Goal: Task Accomplishment & Management: Complete application form

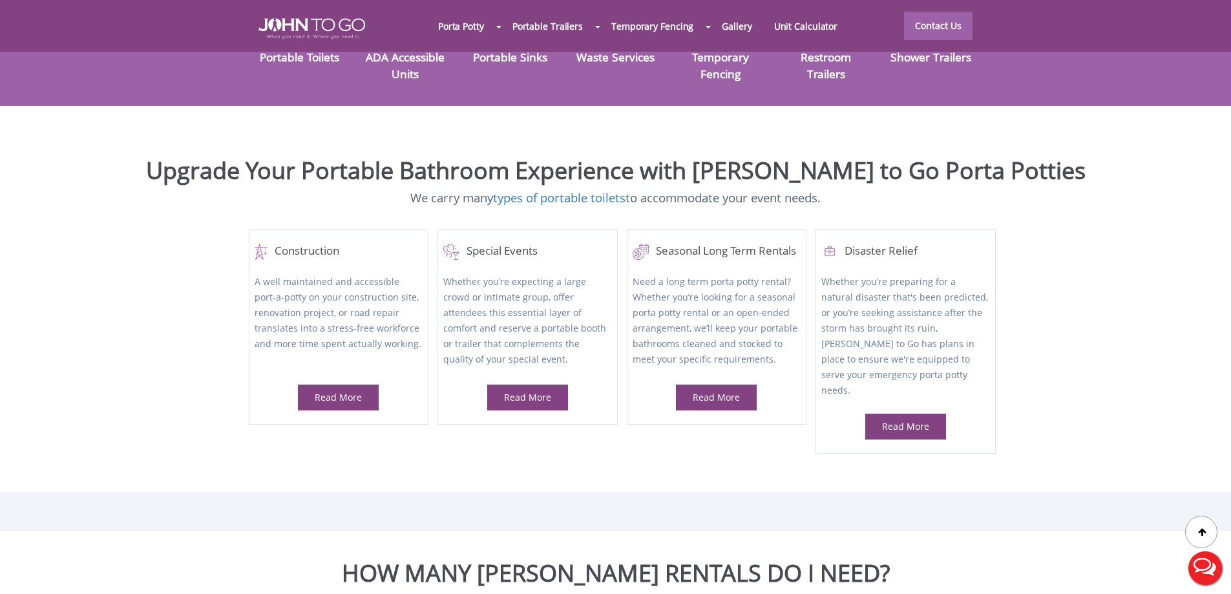
scroll to position [516, 0]
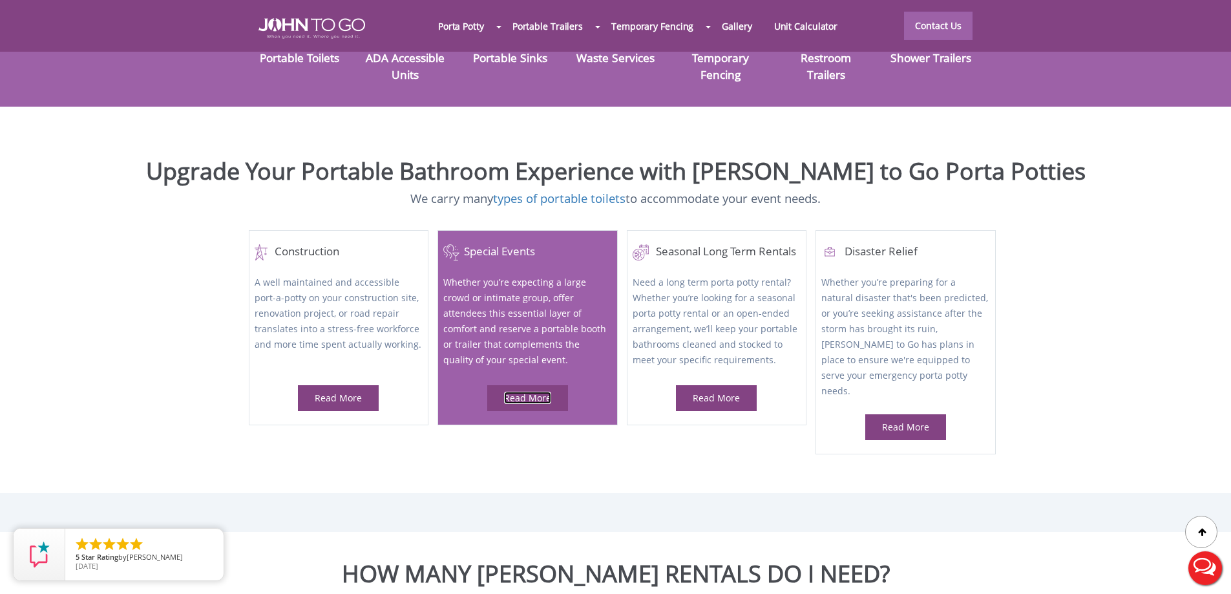
click at [540, 392] on link "Read More" at bounding box center [527, 398] width 47 height 12
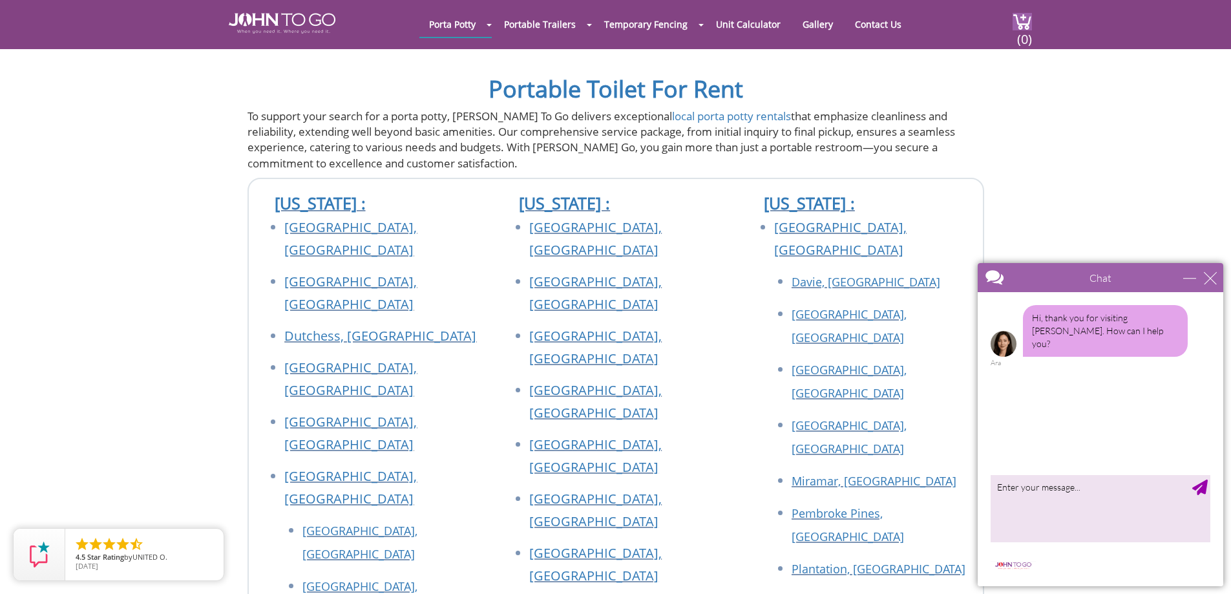
scroll to position [1939, 0]
click at [1213, 280] on div "close" at bounding box center [1210, 277] width 13 height 13
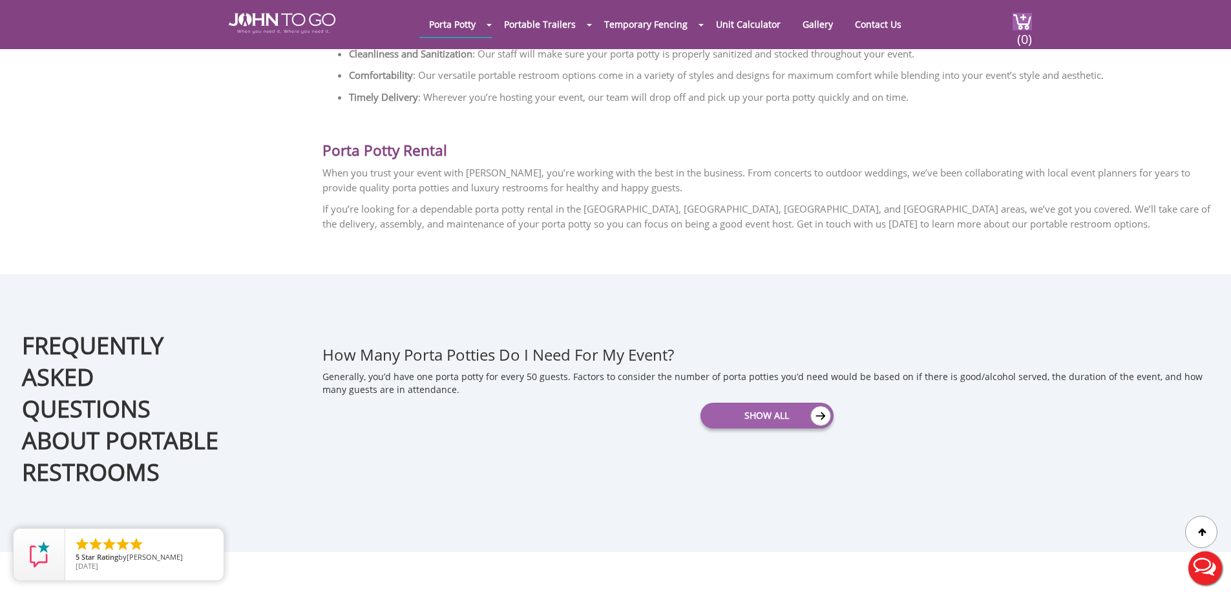
scroll to position [1551, 0]
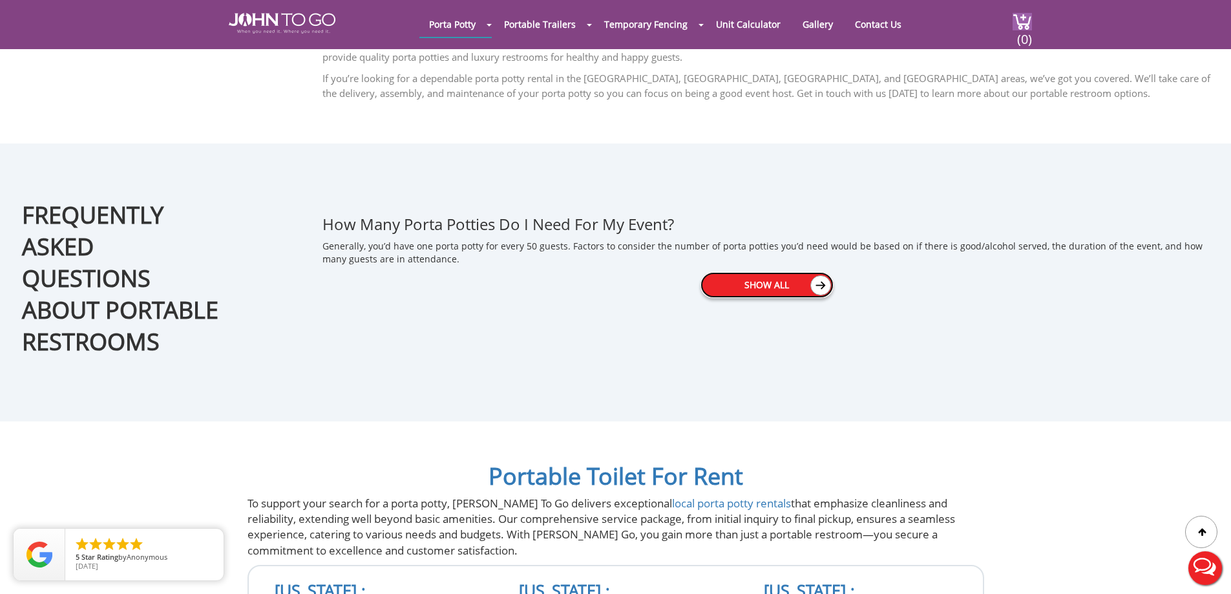
click at [817, 286] on img at bounding box center [820, 285] width 21 height 20
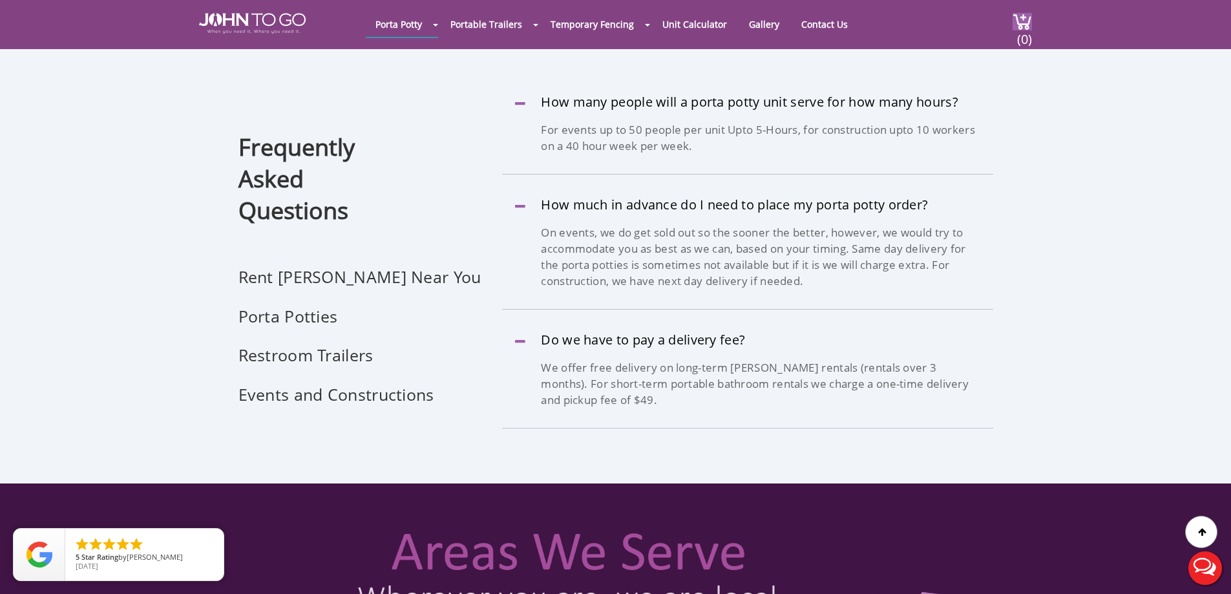
scroll to position [2326, 0]
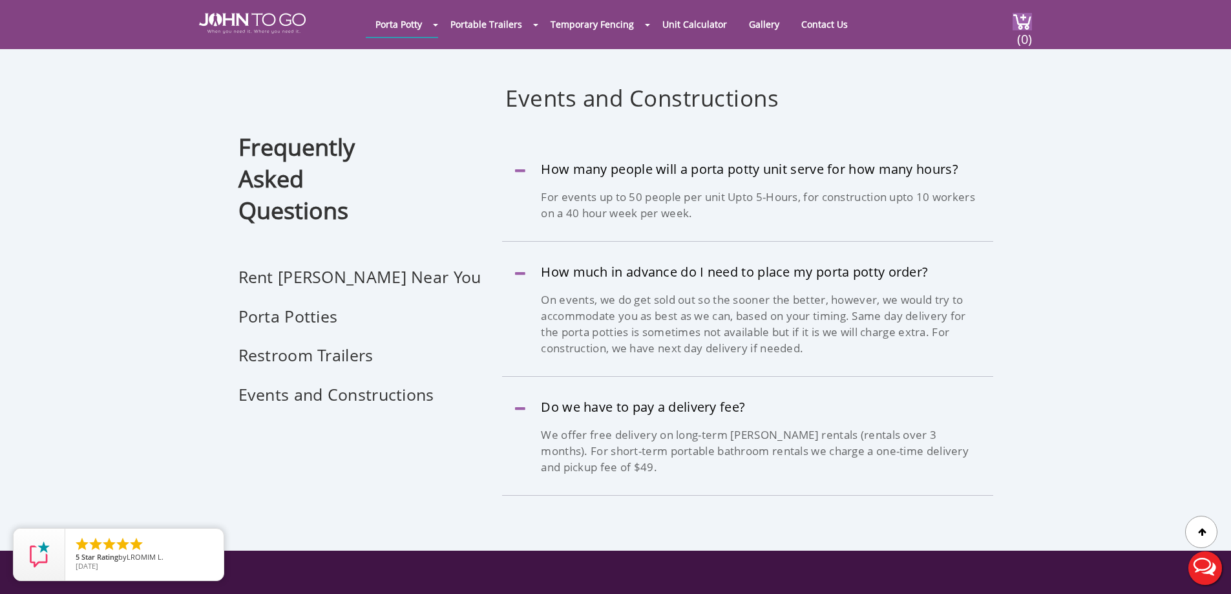
click at [1209, 572] on button "Live Chat" at bounding box center [1205, 568] width 52 height 52
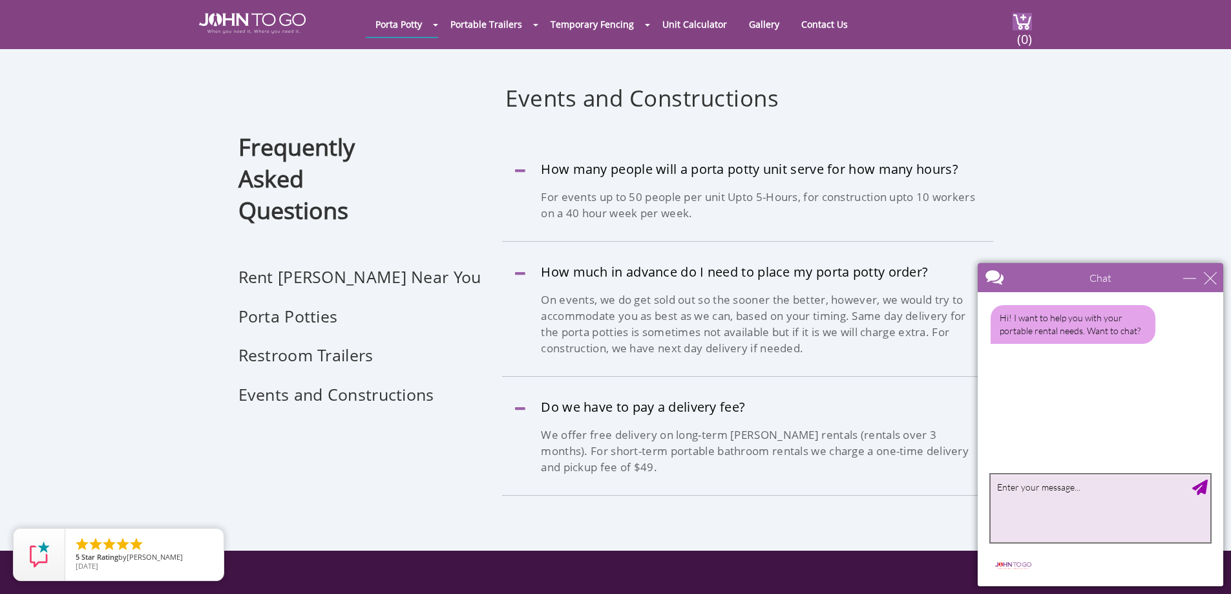
click at [1088, 502] on textarea "type your message" at bounding box center [1101, 508] width 220 height 68
type textarea "just trying to get a quote on 2 pottys for a 1 day event"
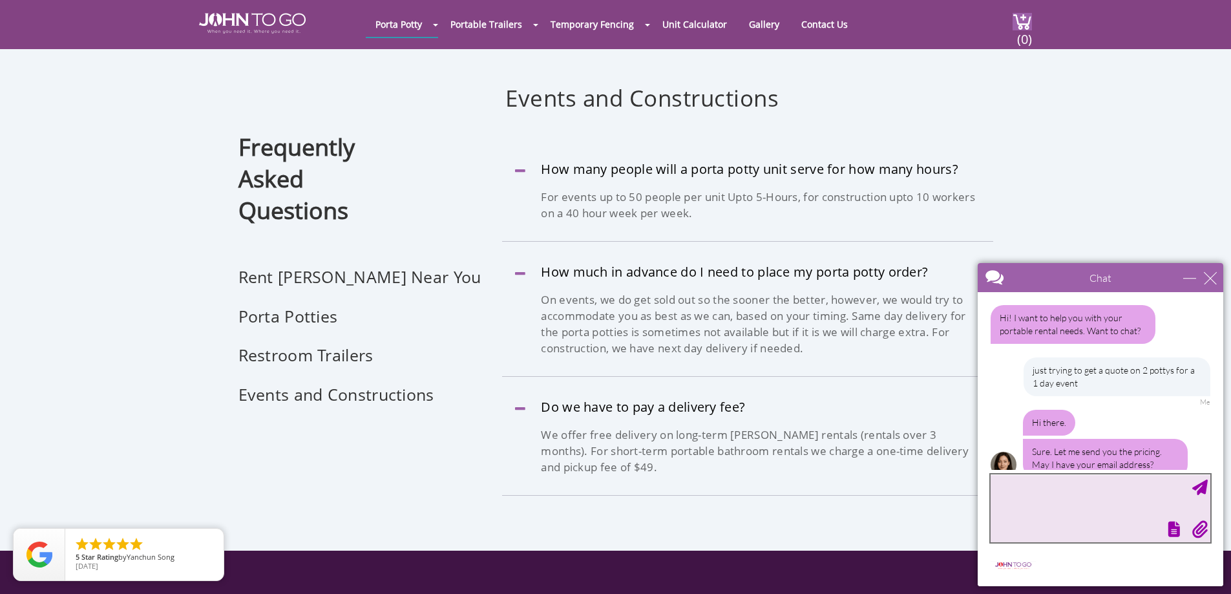
scroll to position [21, 0]
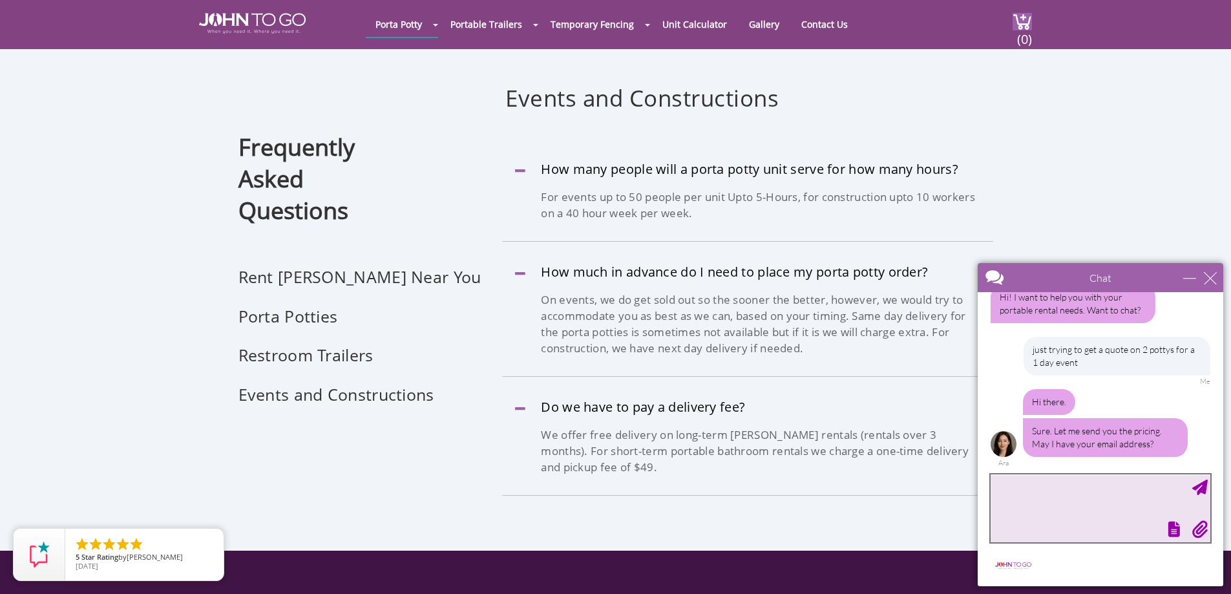
click at [1008, 489] on textarea "type your message" at bounding box center [1101, 508] width 220 height 68
type textarea "why do you need my email address."
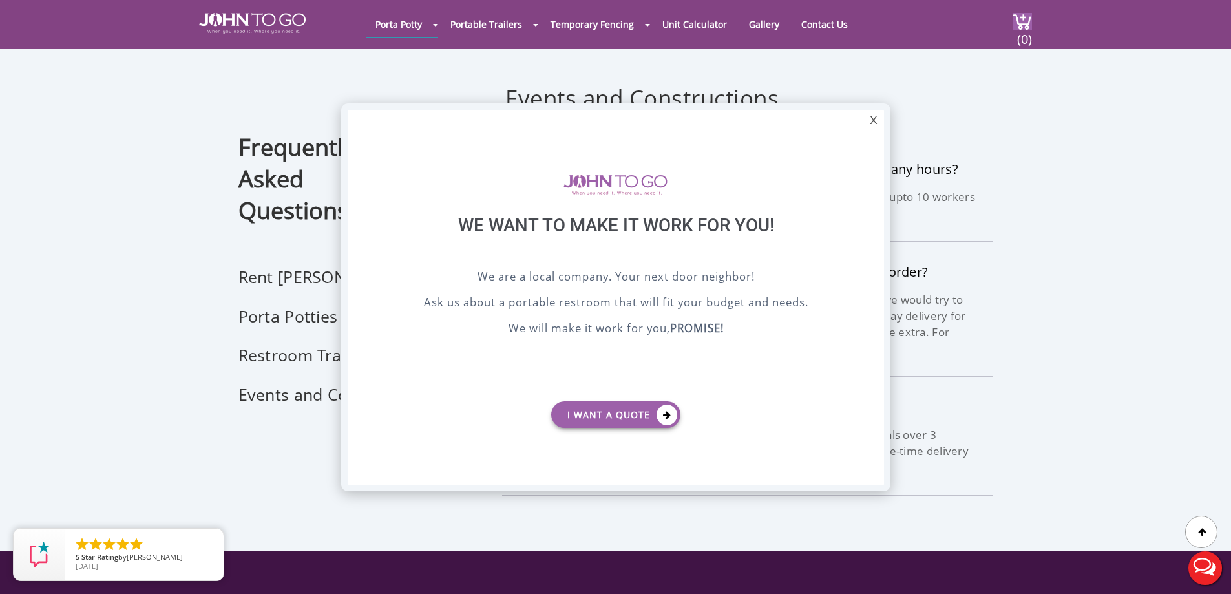
scroll to position [0, 0]
click at [876, 116] on div "X" at bounding box center [873, 121] width 20 height 22
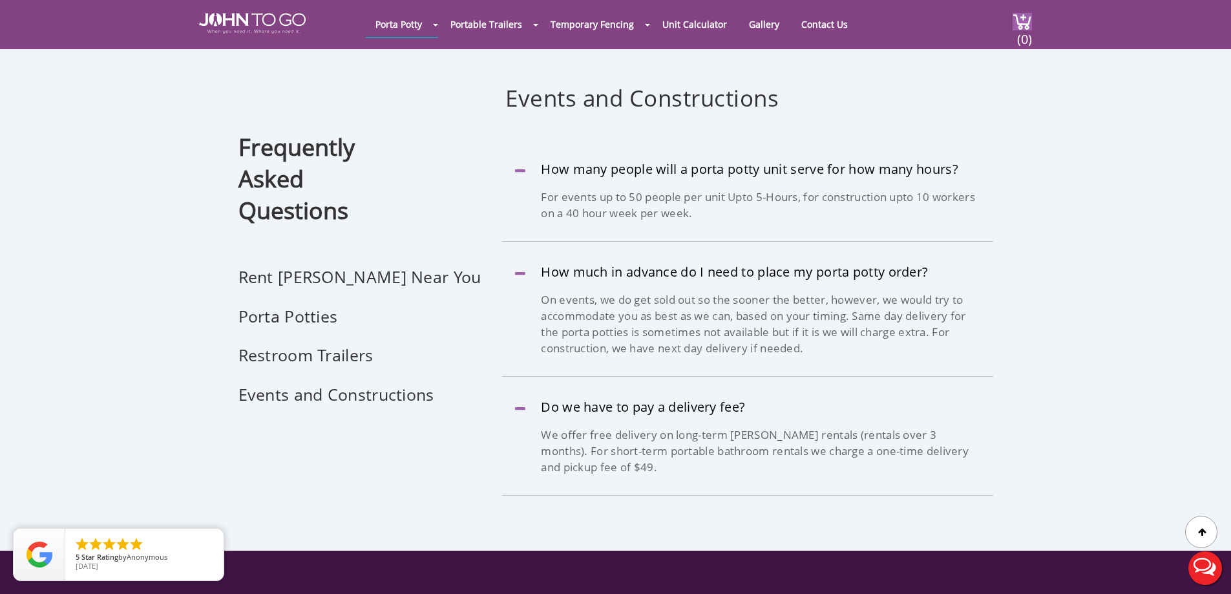
click at [1197, 568] on button "Live Chat" at bounding box center [1205, 568] width 52 height 52
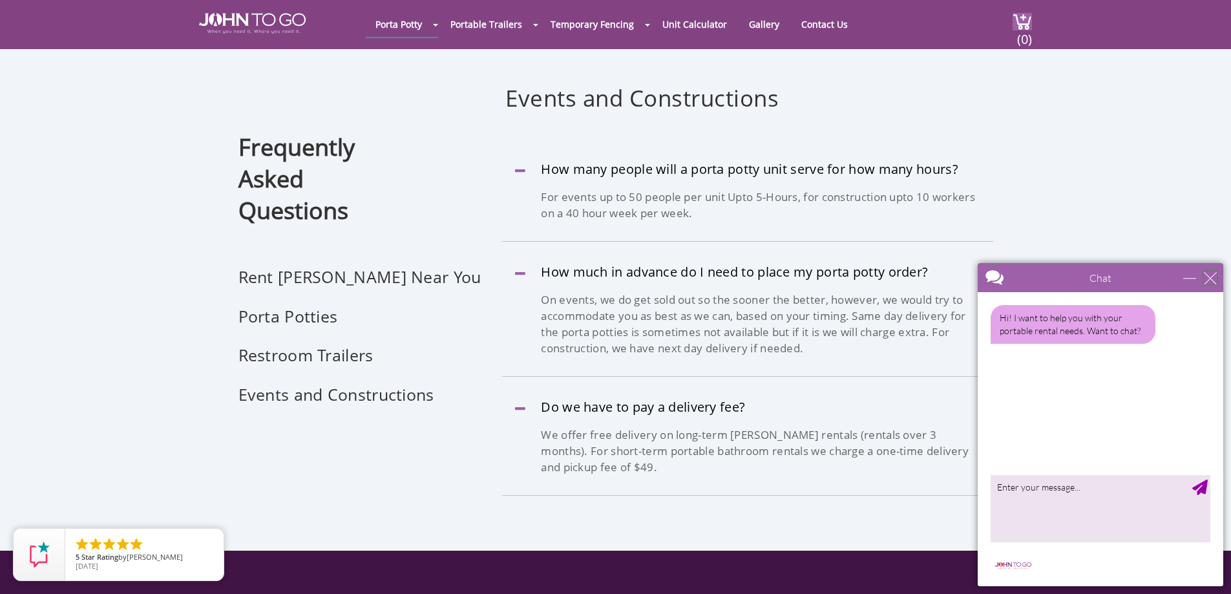
click at [1212, 280] on div "close" at bounding box center [1210, 277] width 13 height 13
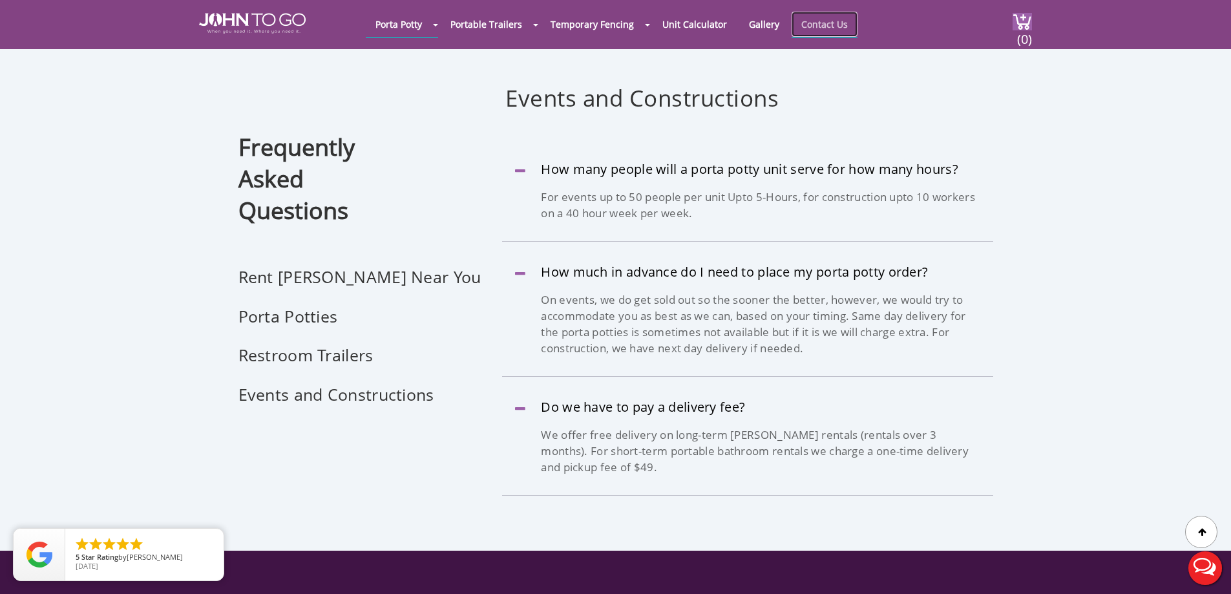
click at [828, 21] on link "Contact Us" at bounding box center [825, 24] width 66 height 25
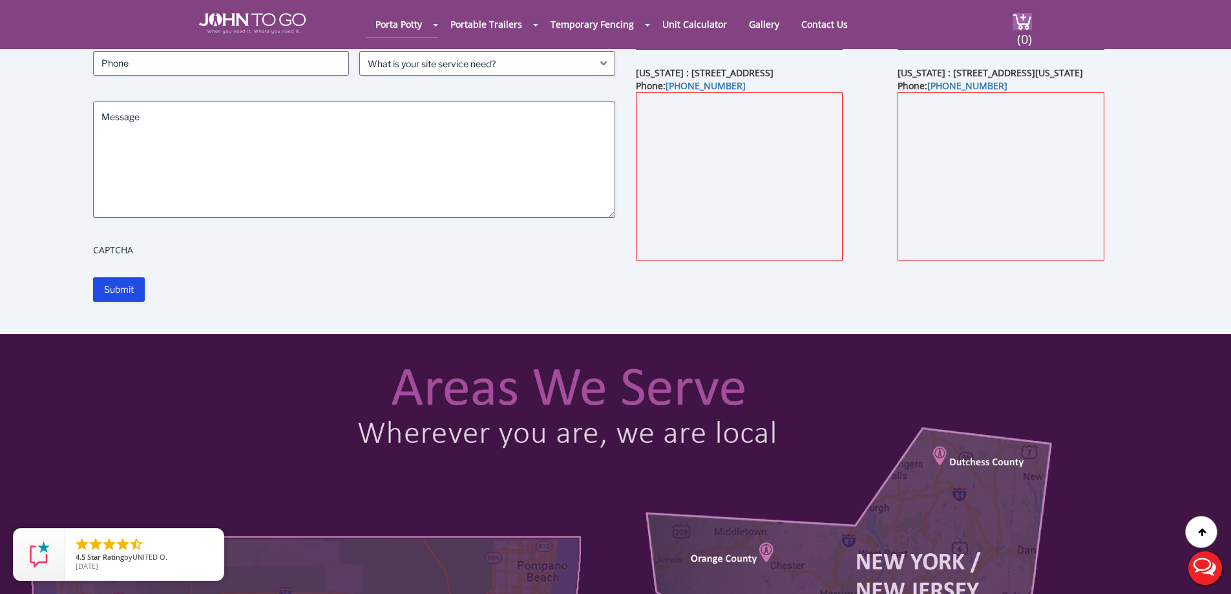
scroll to position [129, 0]
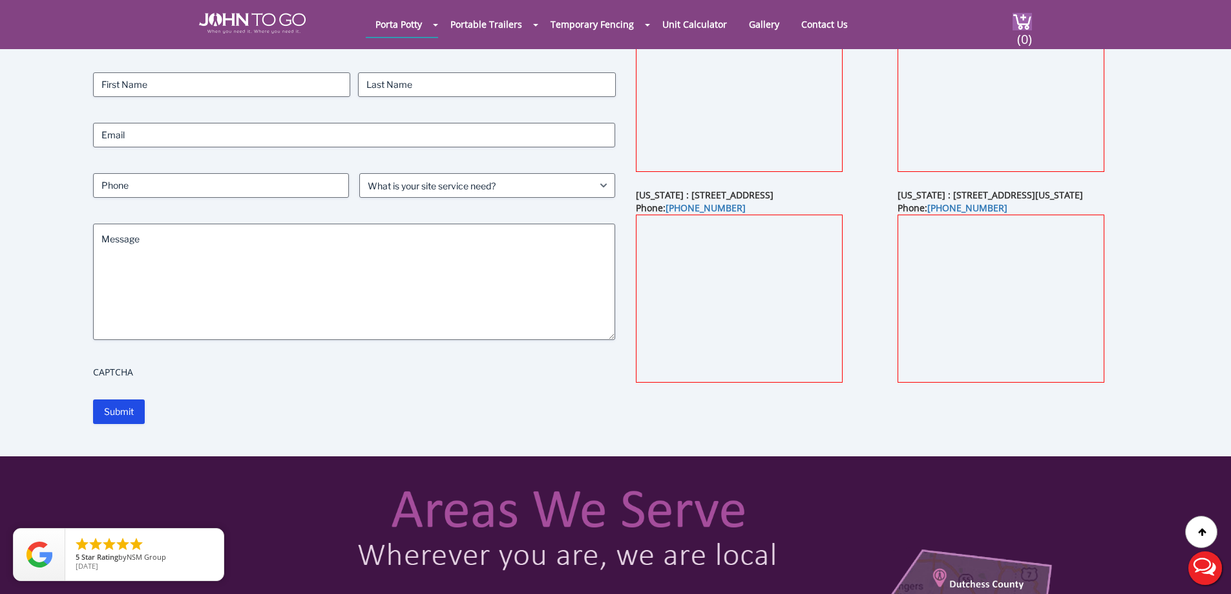
click at [1202, 565] on button "Live Chat" at bounding box center [1205, 568] width 52 height 52
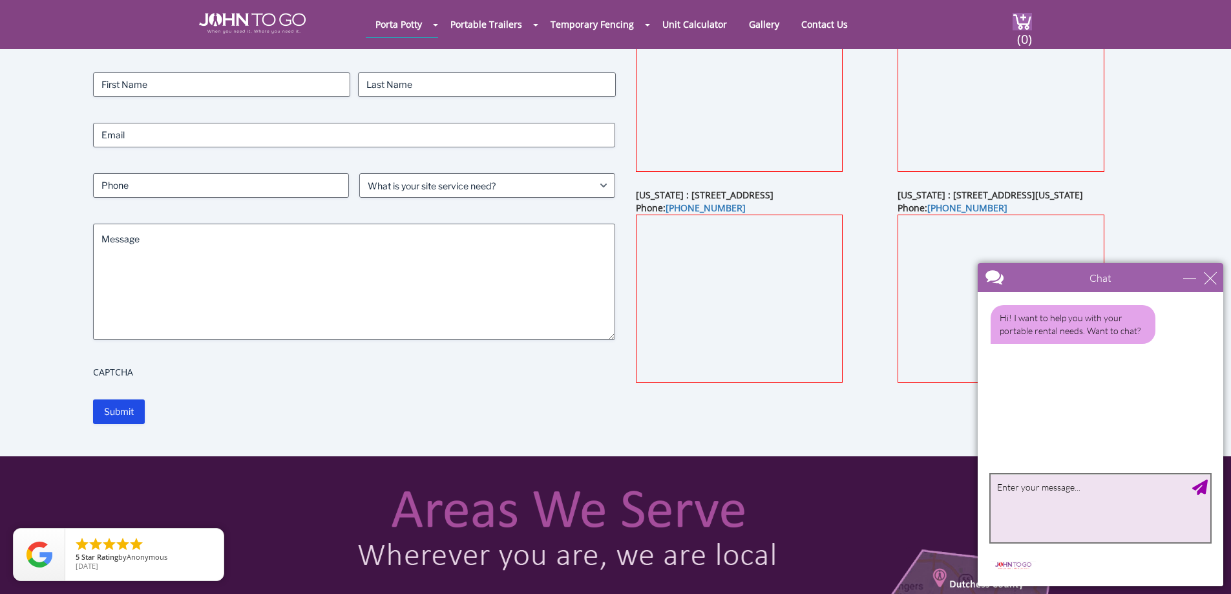
click at [1060, 487] on textarea "type your message" at bounding box center [1101, 508] width 220 height 68
click at [1099, 501] on textarea "trying to get a quote on 2 potty for a 1 day event in [GEOGRAPHIC_DATA] without…" at bounding box center [1101, 508] width 220 height 68
click at [1116, 485] on textarea "trying to get a quote on 2 potty for a 1 day event in [GEOGRAPHIC_DATA] without…" at bounding box center [1101, 508] width 220 height 68
type textarea "trying to get a quote on 2 pottys for a 1 day event in [GEOGRAPHIC_DATA] withou…"
click at [1198, 486] on div "Send Message" at bounding box center [1200, 487] width 16 height 16
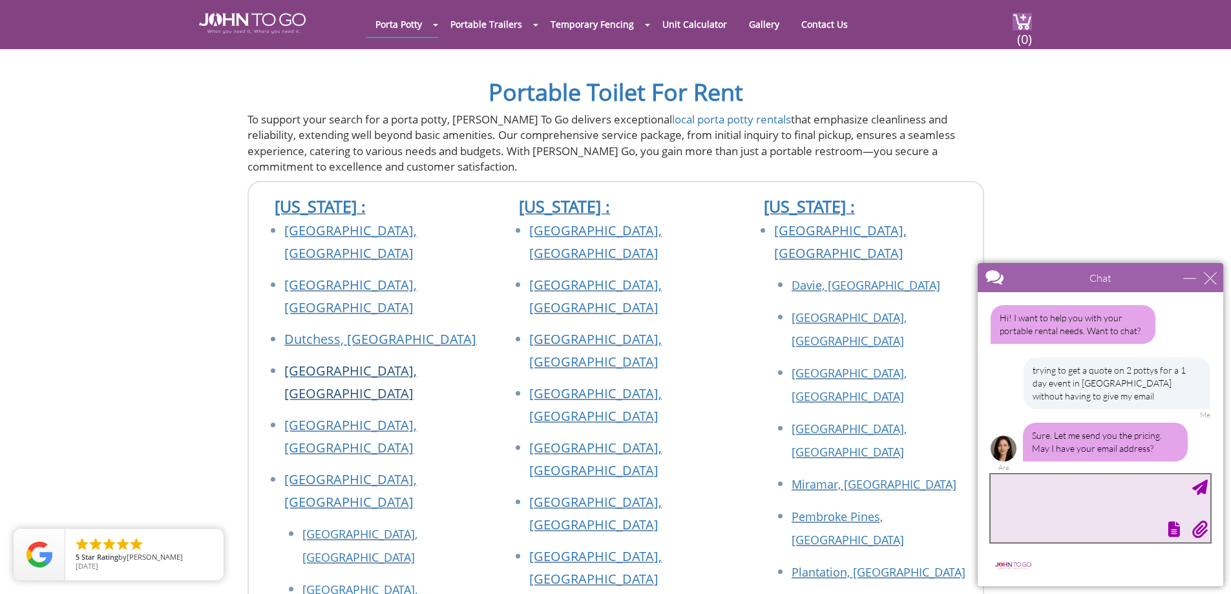
scroll to position [5, 0]
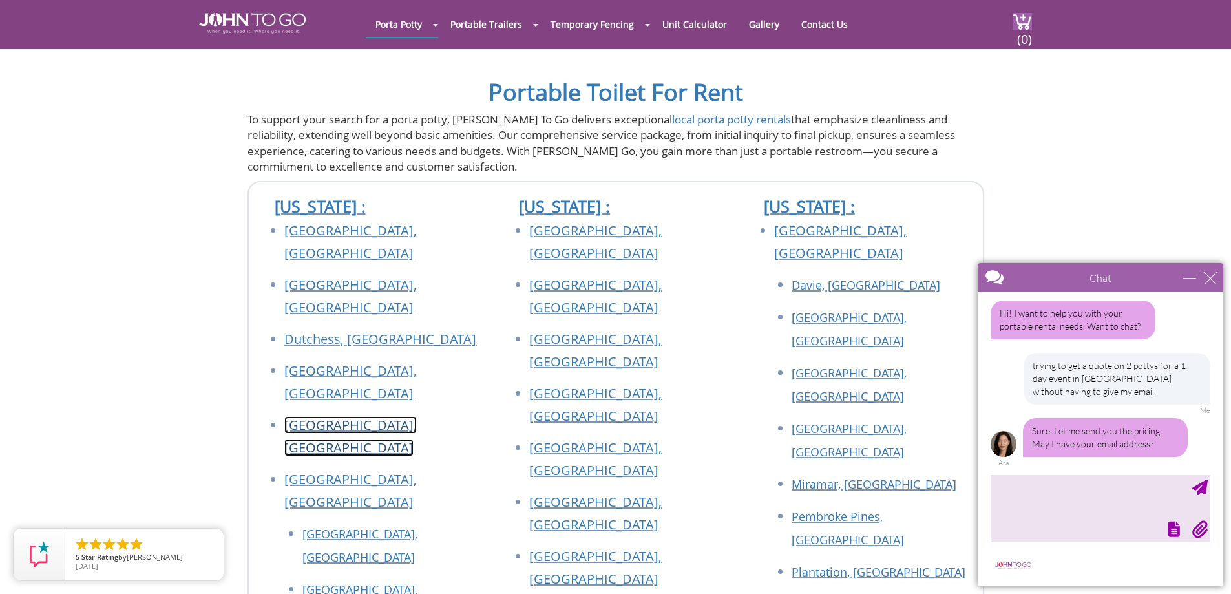
click at [334, 416] on link "[GEOGRAPHIC_DATA], [GEOGRAPHIC_DATA]" at bounding box center [350, 436] width 132 height 40
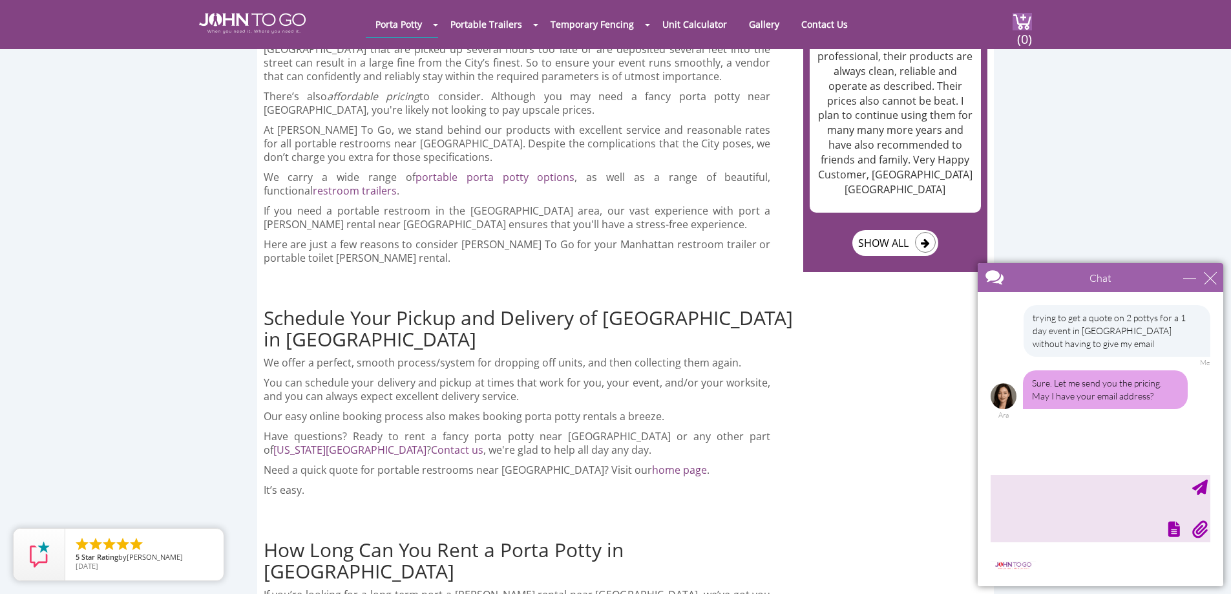
scroll to position [2326, 0]
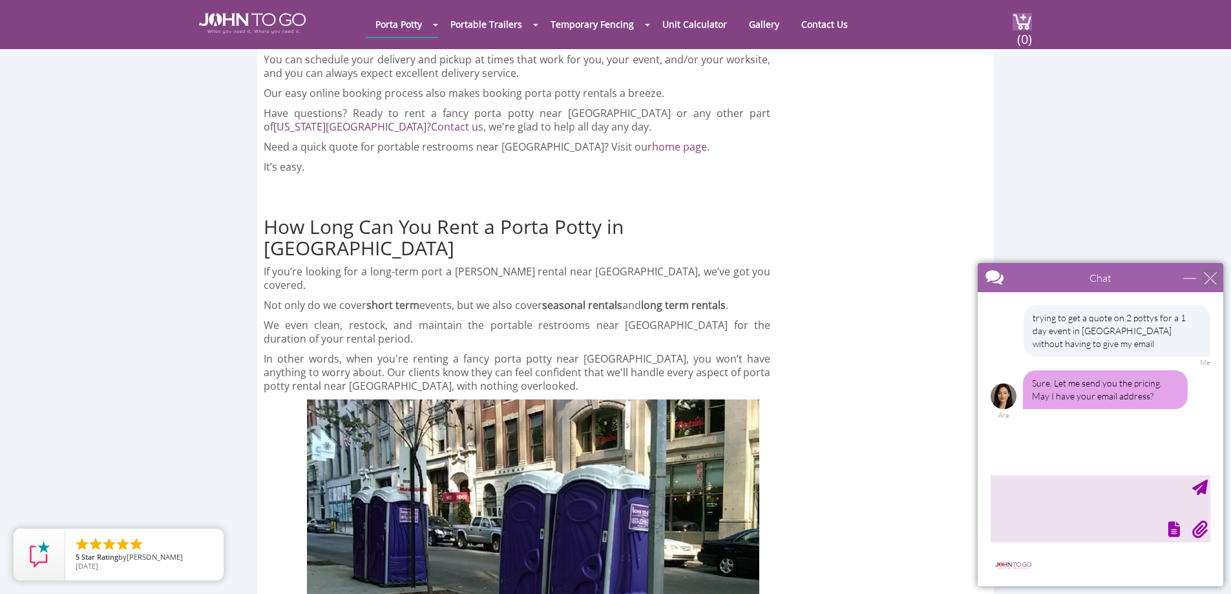
click at [1207, 279] on div "close" at bounding box center [1210, 277] width 13 height 13
type input "Continue Chat"
type input "End Chat"
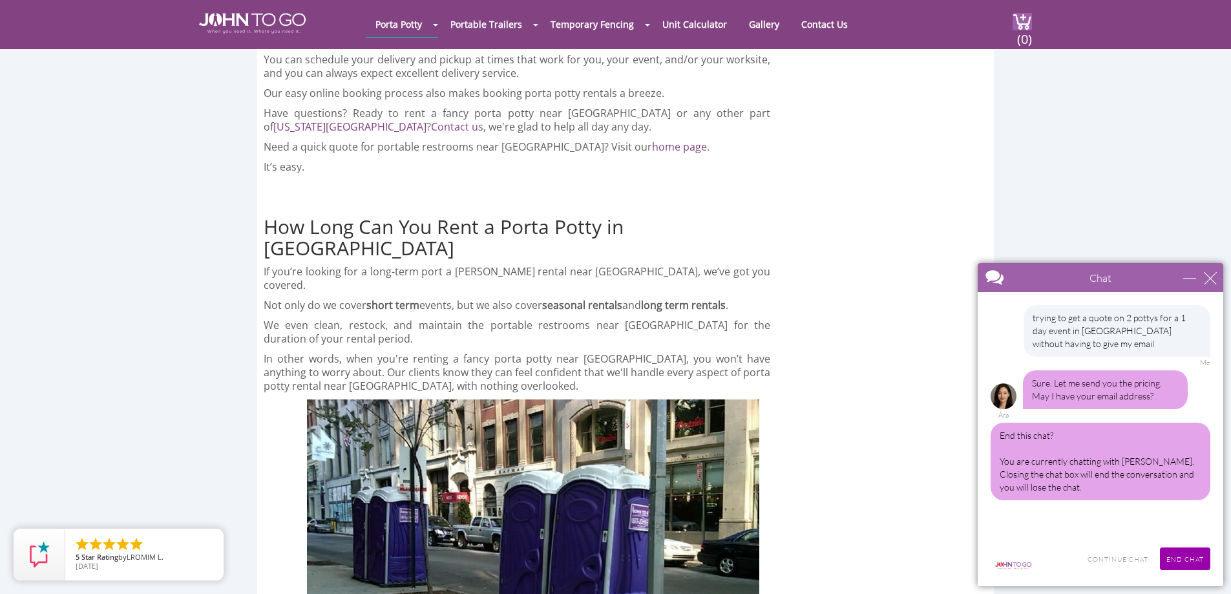
click at [1049, 565] on div "Continue Chat End Chat" at bounding box center [1124, 558] width 171 height 23
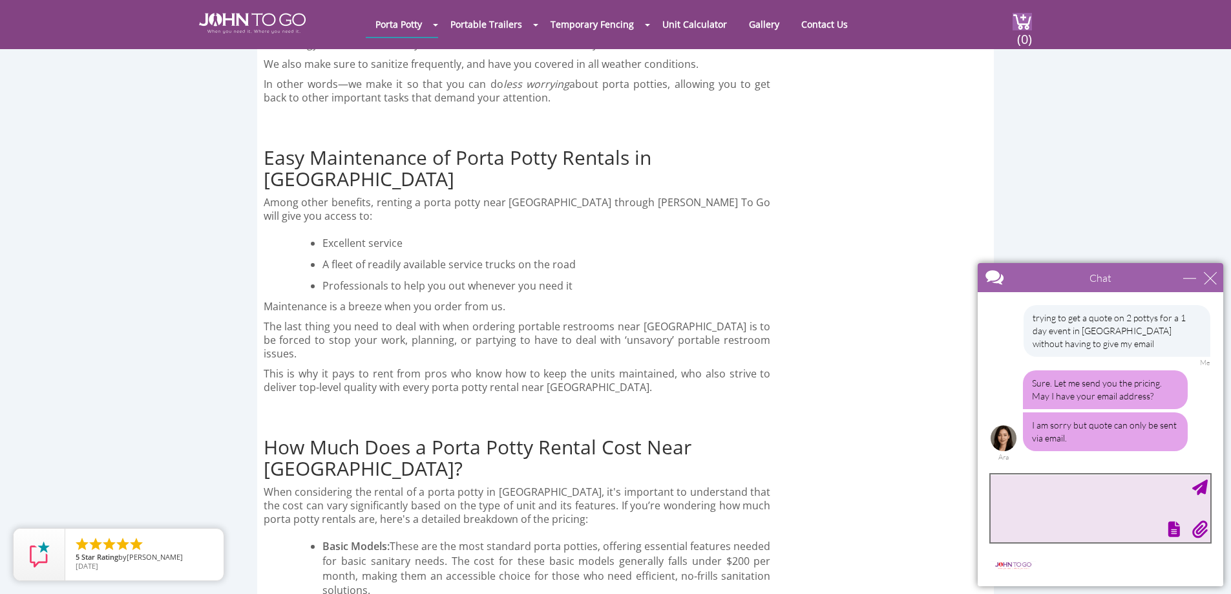
scroll to position [3296, 0]
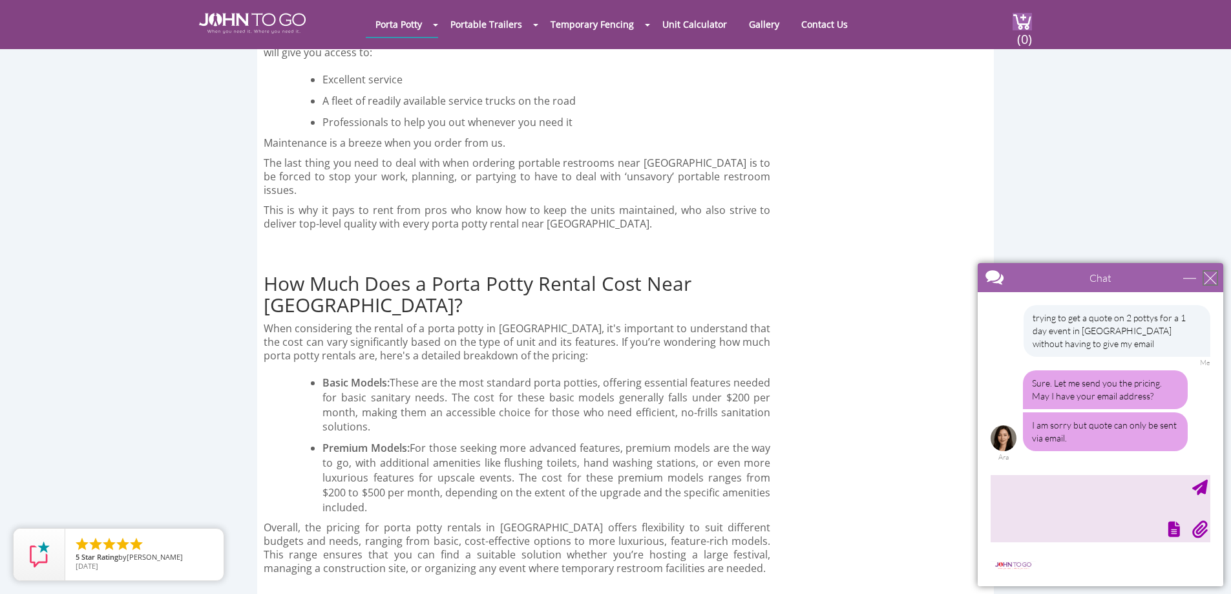
click at [1206, 277] on div "close" at bounding box center [1210, 277] width 13 height 13
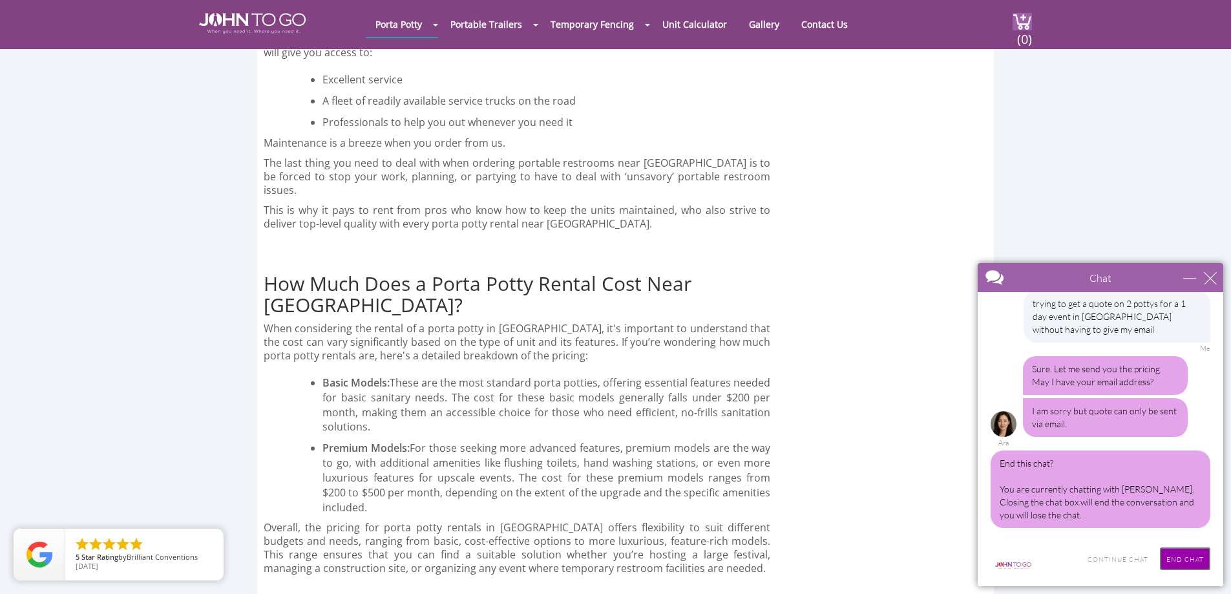
click at [1189, 554] on input "End Chat" at bounding box center [1185, 558] width 50 height 23
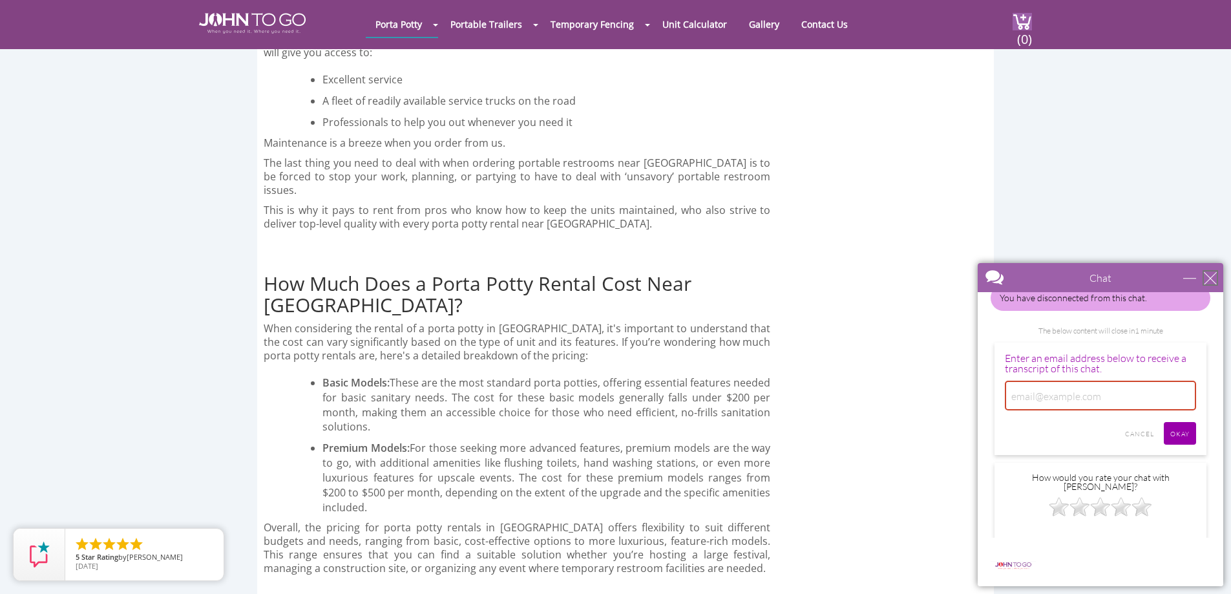
click at [1210, 276] on div "close" at bounding box center [1210, 277] width 13 height 13
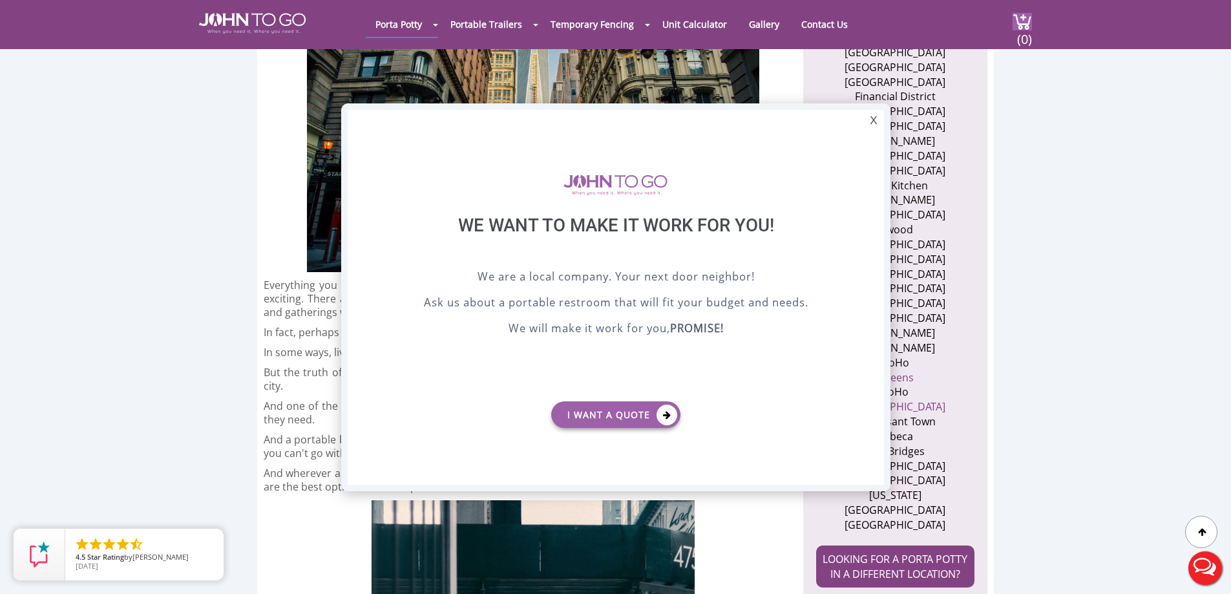
scroll to position [0, 0]
click at [869, 120] on div "X" at bounding box center [873, 121] width 20 height 22
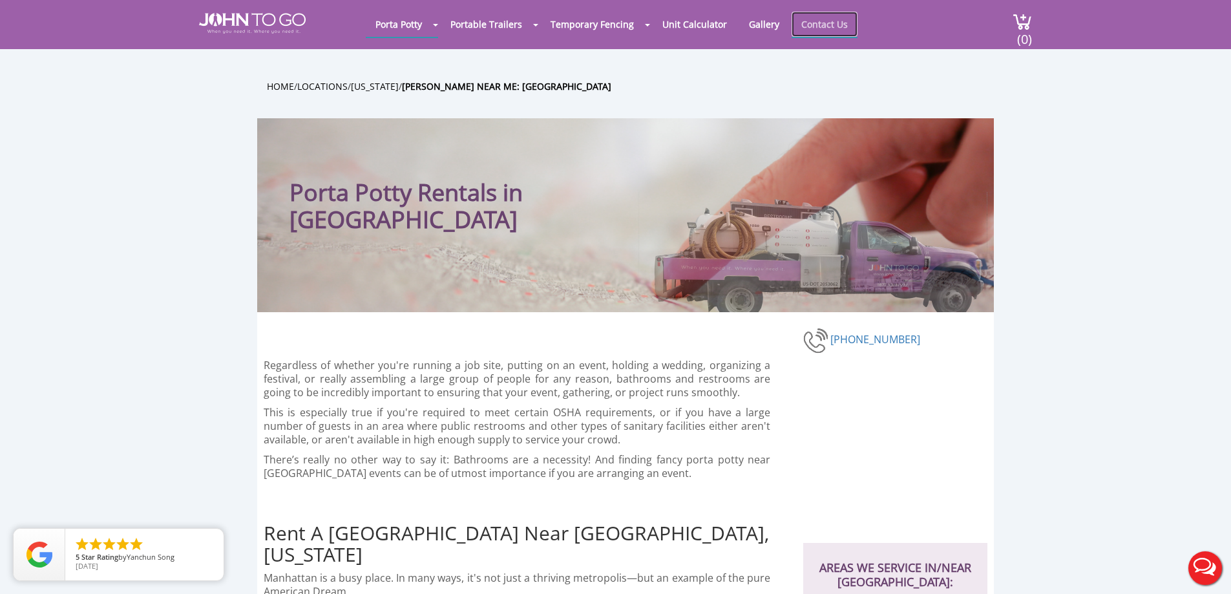
click at [830, 24] on link "Contact Us" at bounding box center [825, 24] width 66 height 25
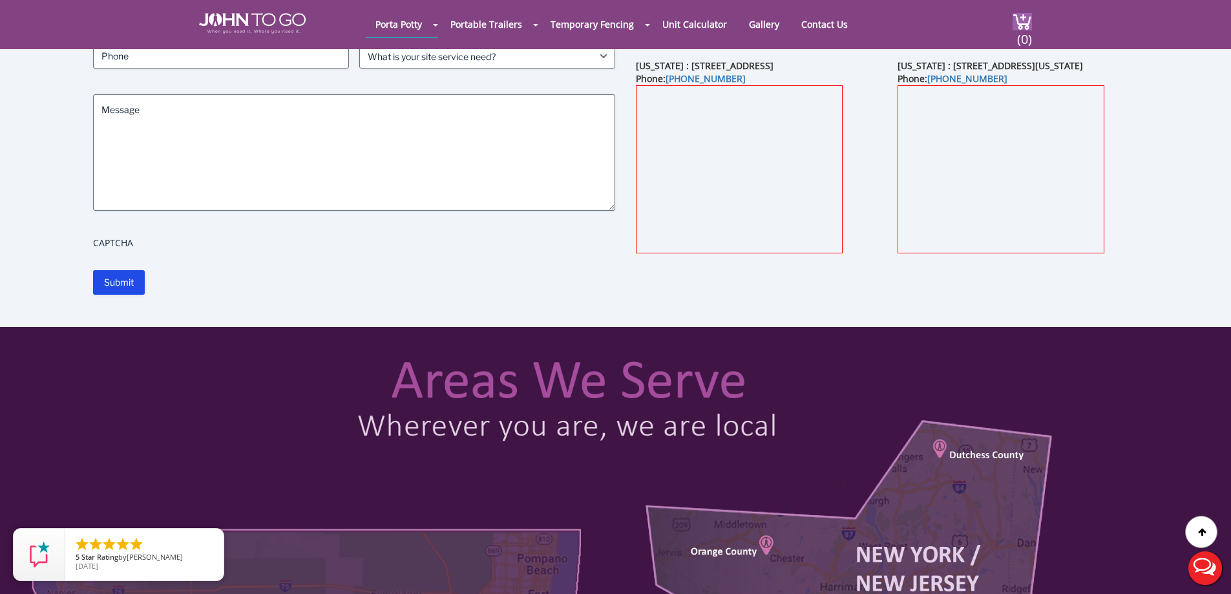
scroll to position [65, 0]
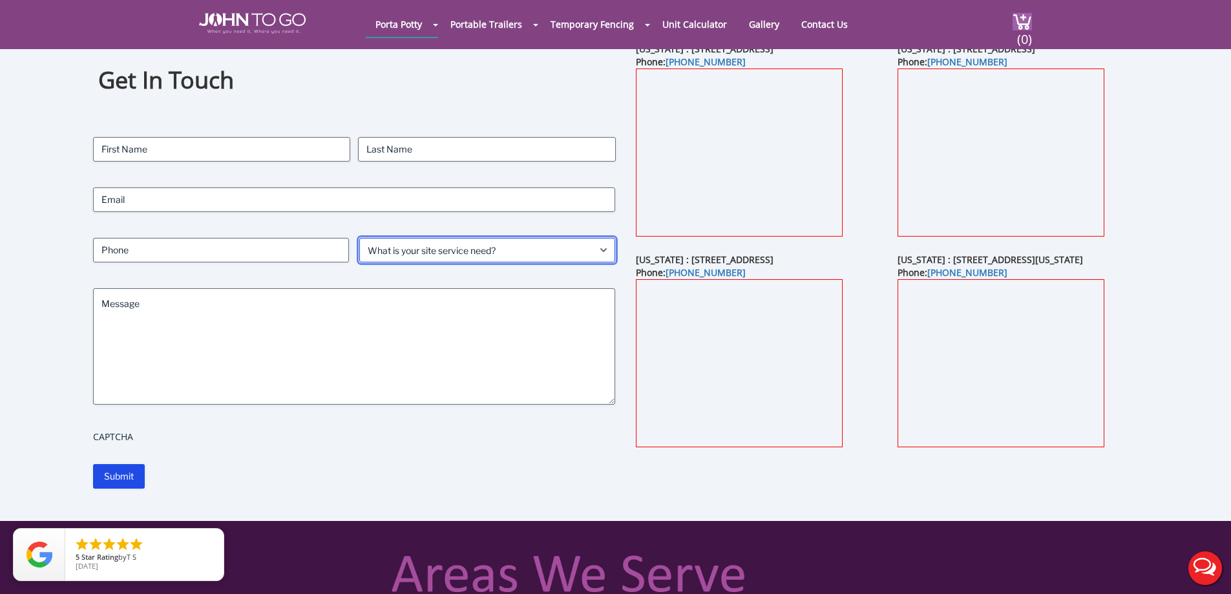
click at [563, 247] on select "What is your site service need? Consumer Construction - Commercial Construction…" at bounding box center [487, 250] width 256 height 25
select select "Event"
click at [359, 238] on select "What is your site service need? Consumer Construction - Commercial Construction…" at bounding box center [487, 250] width 256 height 25
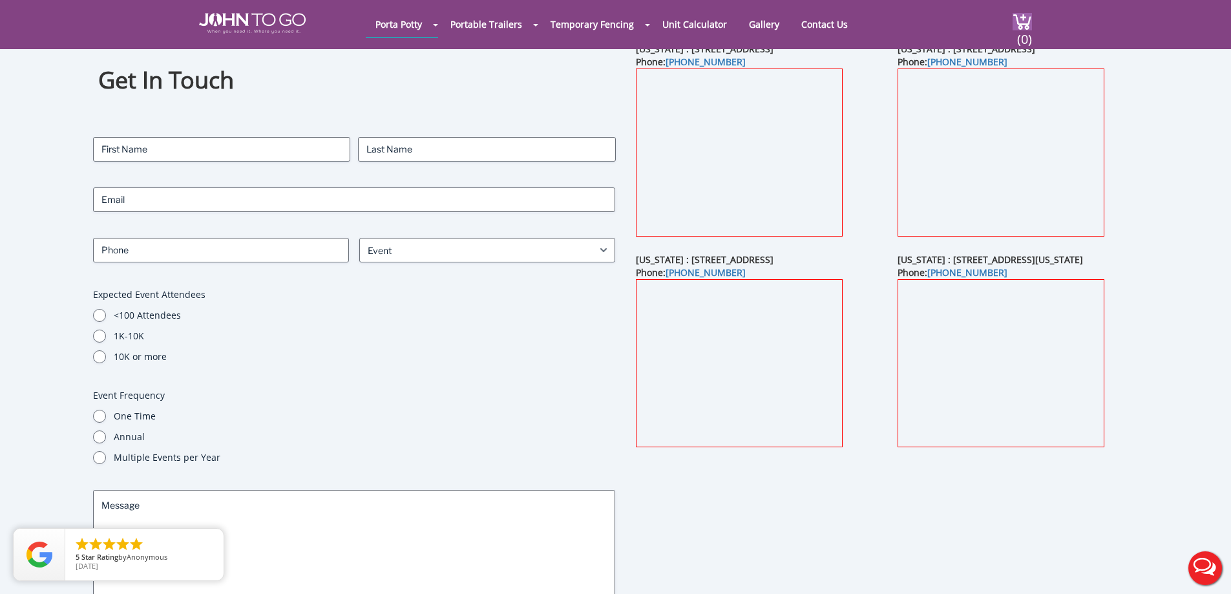
click at [139, 410] on label "One Time" at bounding box center [365, 416] width 502 height 13
click at [106, 410] on input "One Time" at bounding box center [99, 416] width 13 height 13
radio input "true"
click at [240, 148] on input "First" at bounding box center [221, 149] width 257 height 25
type input "Ramon"
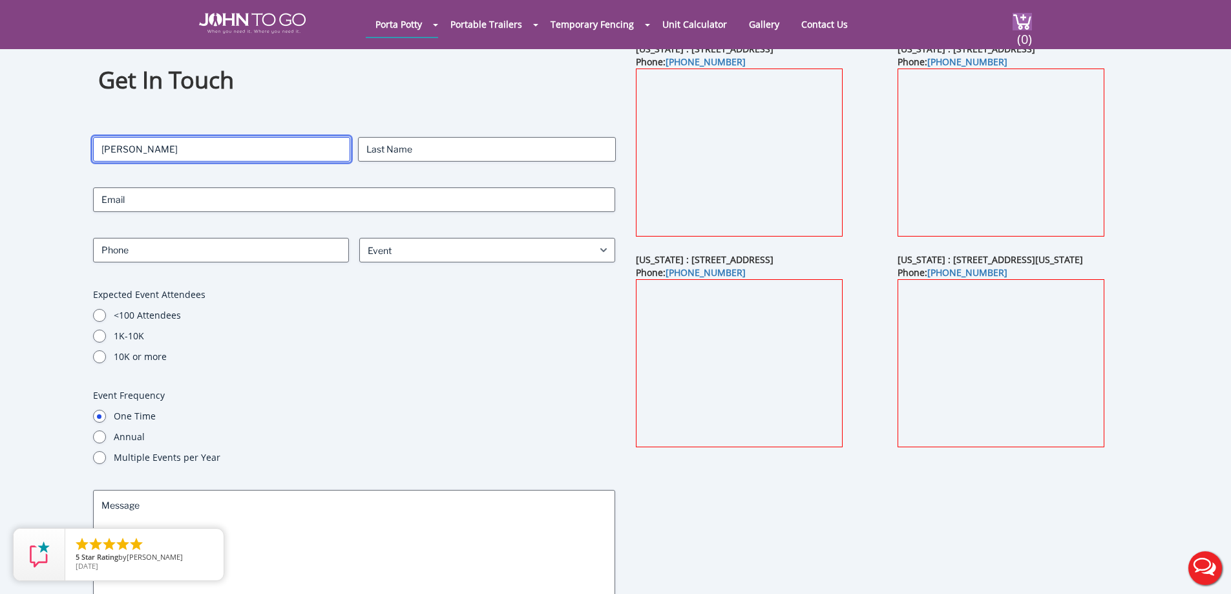
type input "Vasquez"
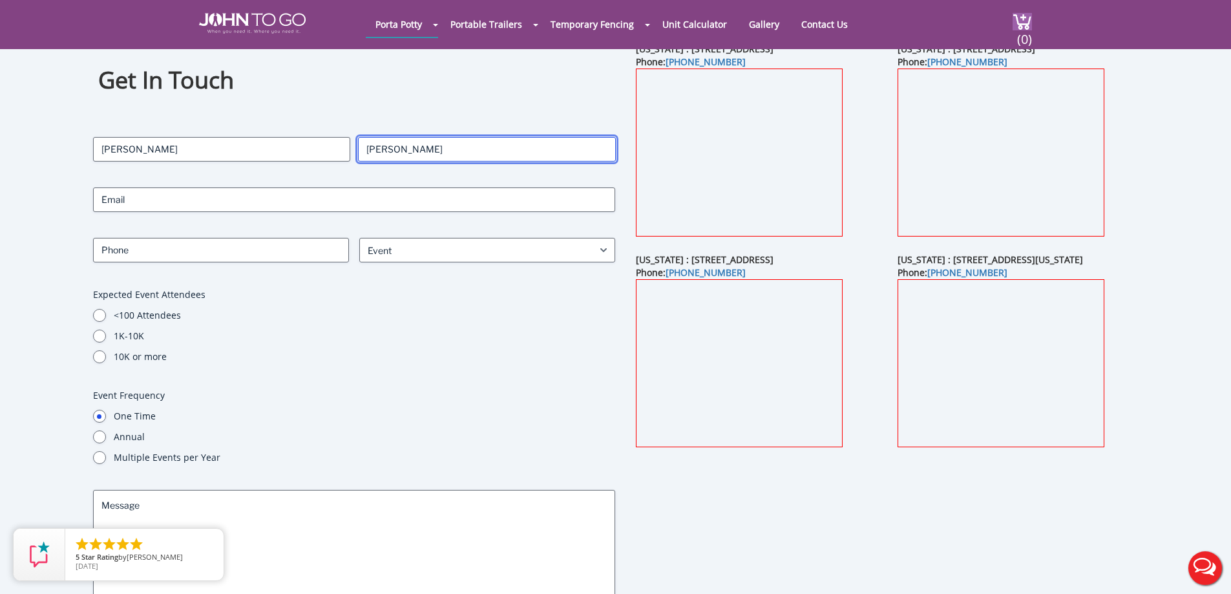
type input "6463732496"
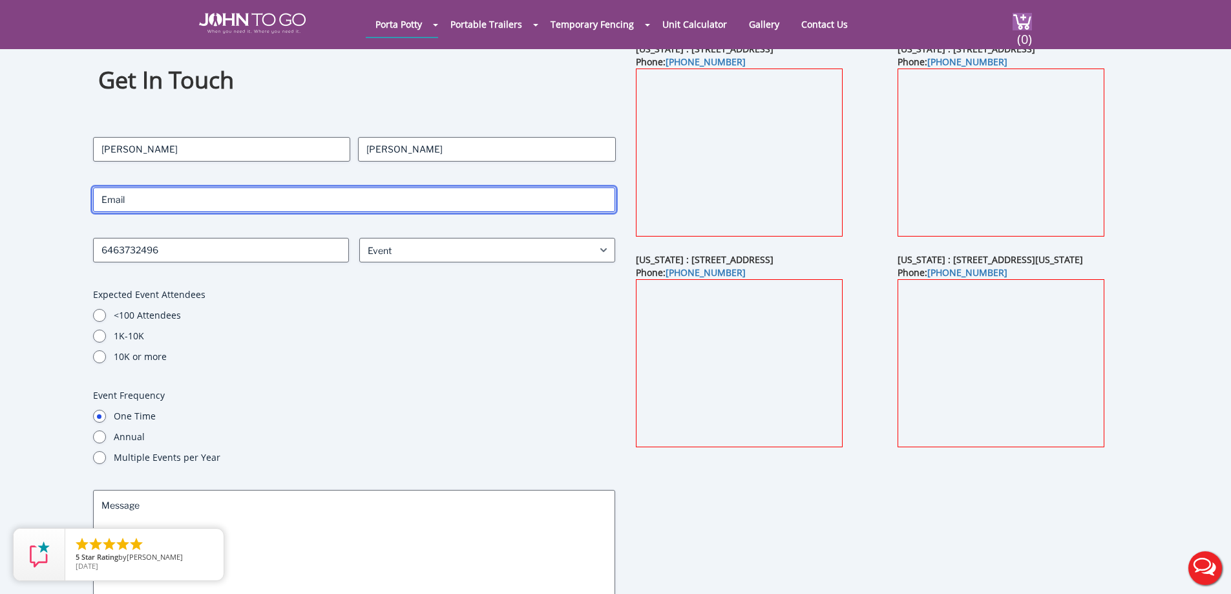
click at [220, 205] on input "Email (Required)" at bounding box center [354, 199] width 523 height 25
type input "mrbeen3@gmail.com"
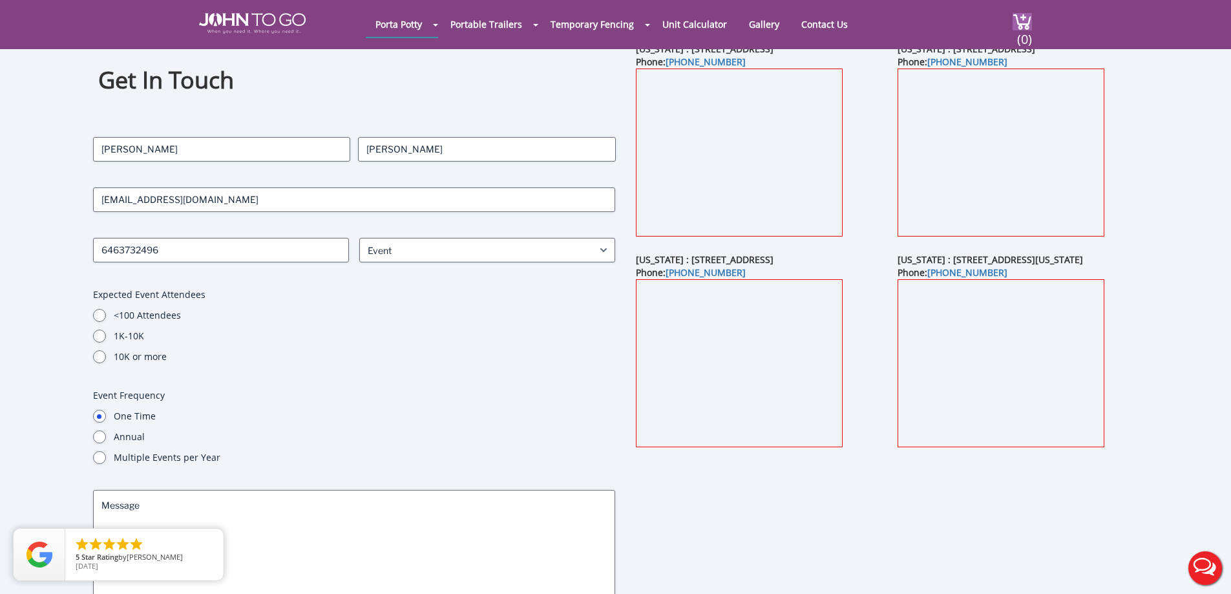
click at [211, 237] on div "Contact Name (Required) Ramon First Vasquez Last Email (Required) mrbeen3@gmail…" at bounding box center [354, 393] width 523 height 513
click at [95, 315] on input "<100 Attendees" at bounding box center [99, 315] width 13 height 13
radio input "true"
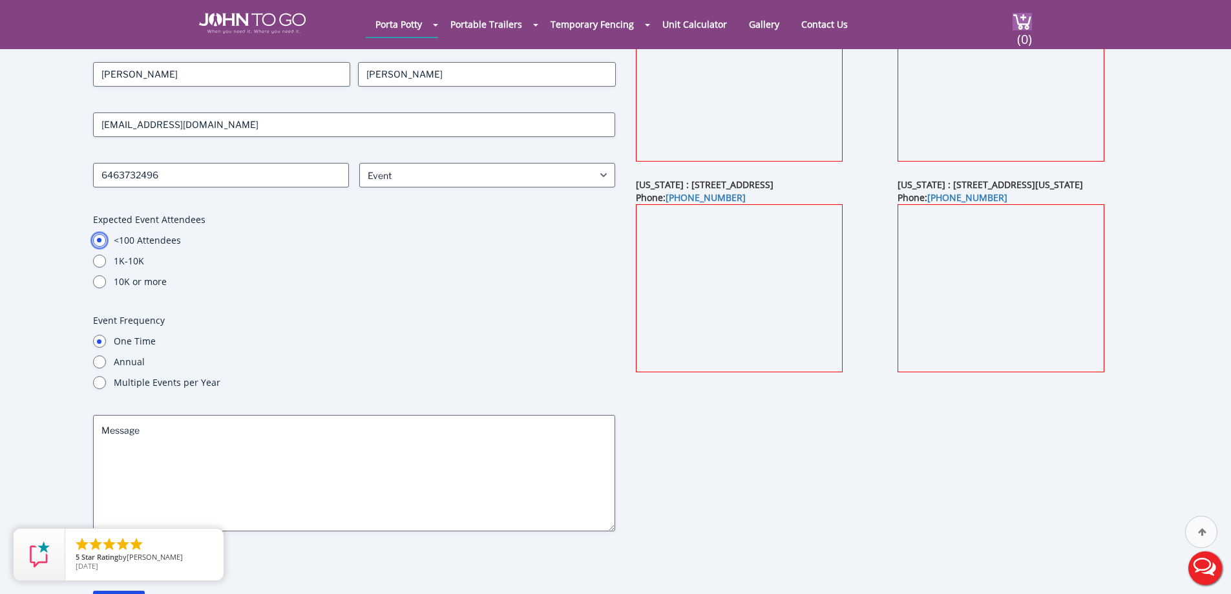
scroll to position [258, 0]
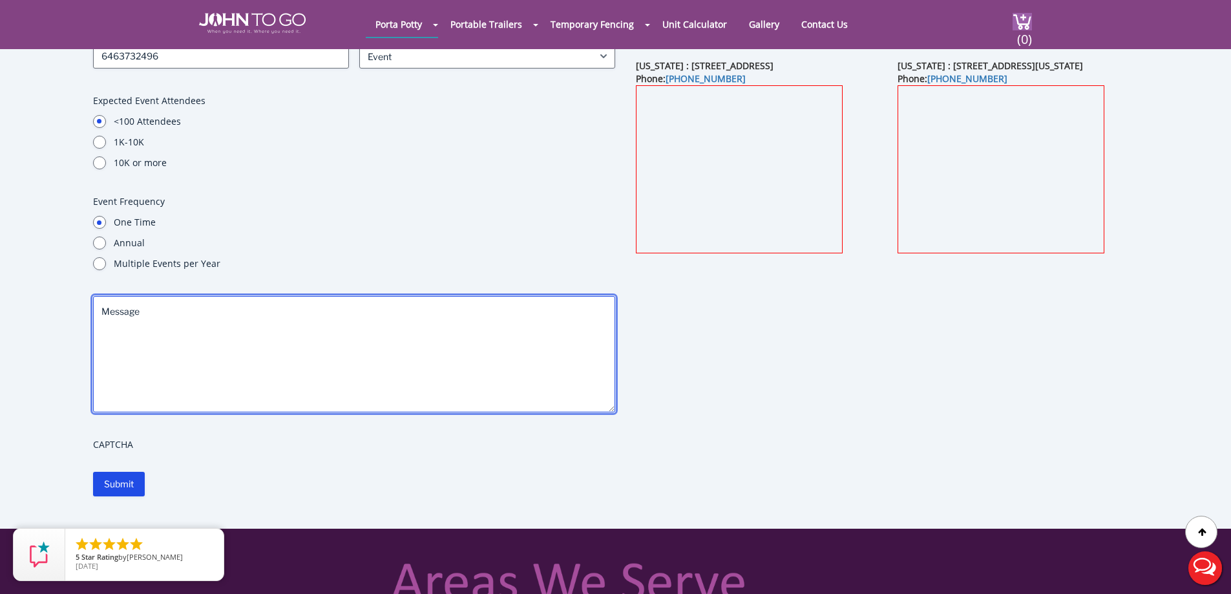
click at [224, 318] on textarea "Message" at bounding box center [354, 354] width 523 height 116
type textarea "Just need a quote on 2 pottys for a one day event in Manhattan."
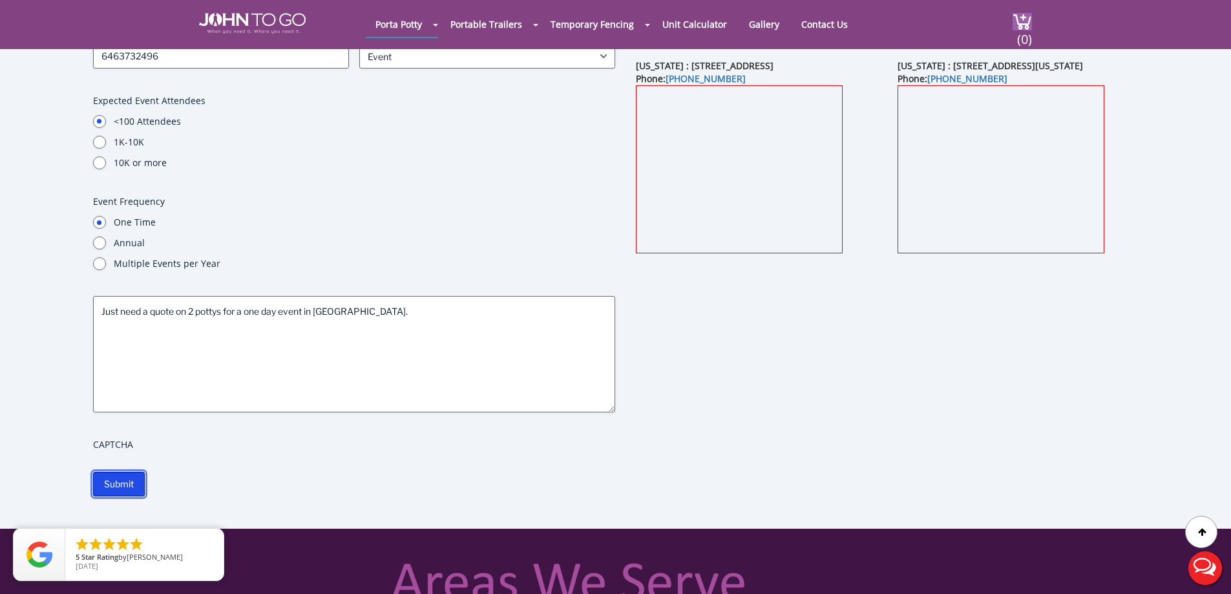
click at [112, 487] on input "Submit" at bounding box center [119, 484] width 52 height 25
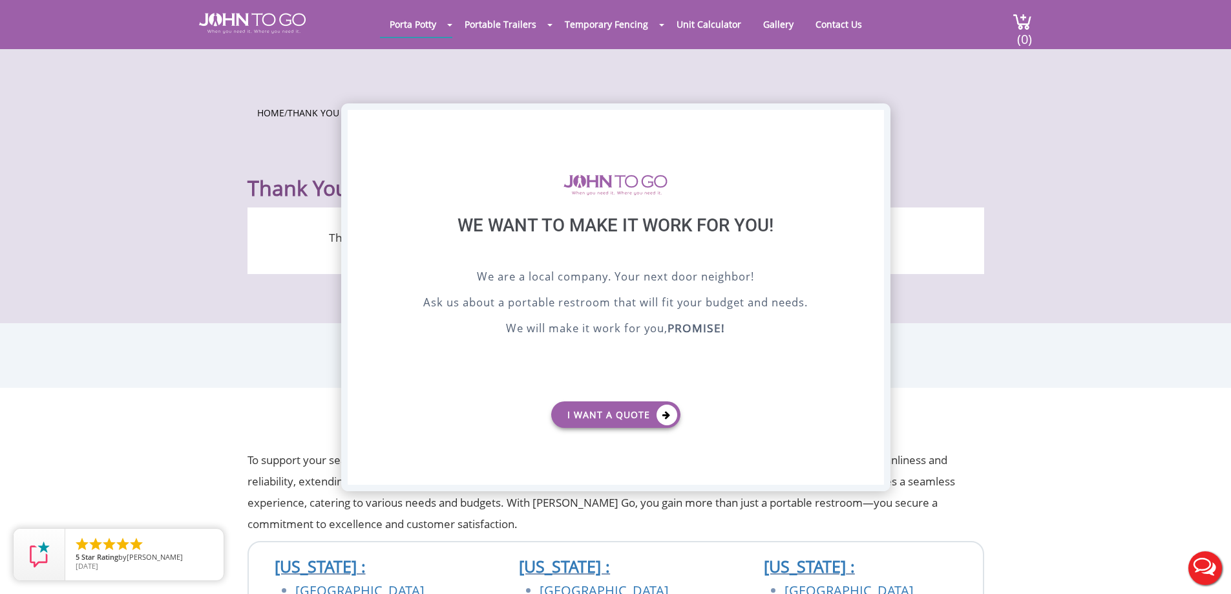
click at [876, 125] on div "X" at bounding box center [873, 121] width 20 height 22
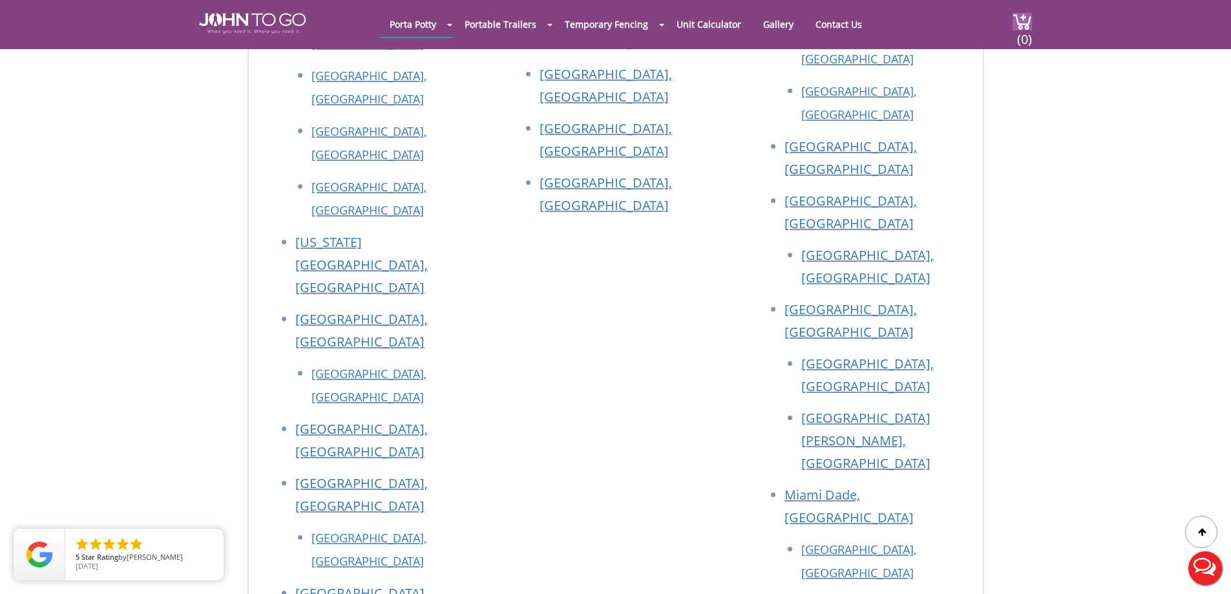
scroll to position [934, 0]
